Goal: Transaction & Acquisition: Purchase product/service

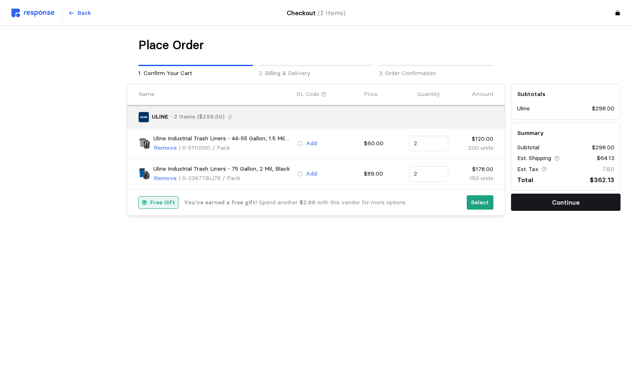
click at [536, 202] on button "Continue" at bounding box center [565, 201] width 109 height 17
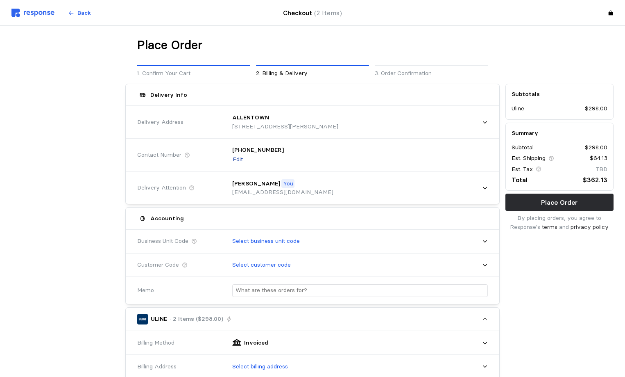
click at [236, 158] on p "Edit" at bounding box center [238, 159] width 10 height 9
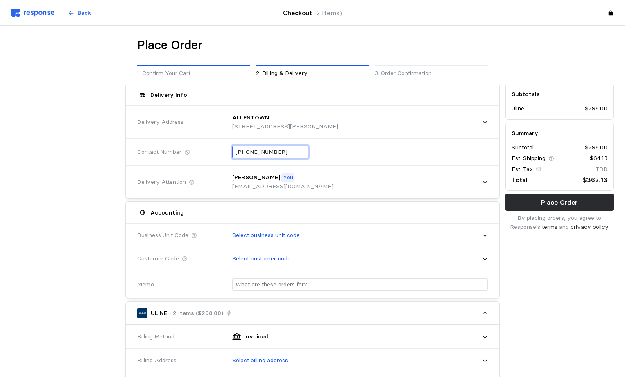
drag, startPoint x: 275, startPoint y: 149, endPoint x: 218, endPoint y: 143, distance: 56.9
click at [219, 143] on div "Contact Number [PHONE_NUMBER]" at bounding box center [312, 152] width 357 height 30
type input "+6 ( ) -"
drag, startPoint x: 271, startPoint y: 154, endPoint x: 178, endPoint y: 157, distance: 93.1
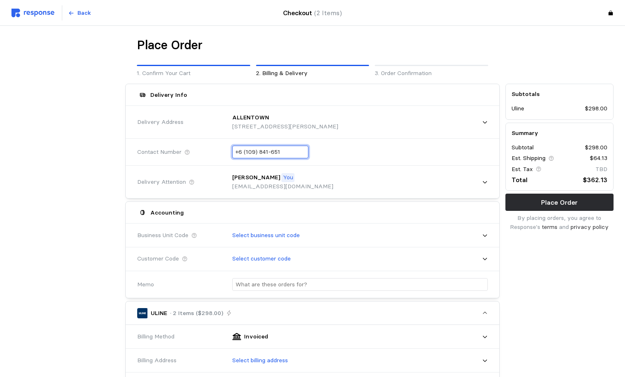
click at [178, 157] on div "Contact Number +6 (109) 841-651" at bounding box center [312, 152] width 357 height 30
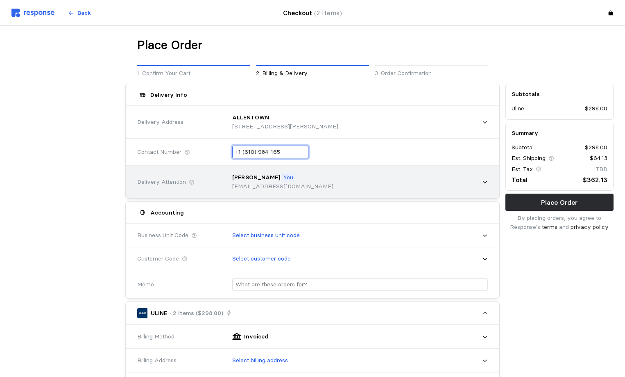
type input "[PHONE_NUMBER]"
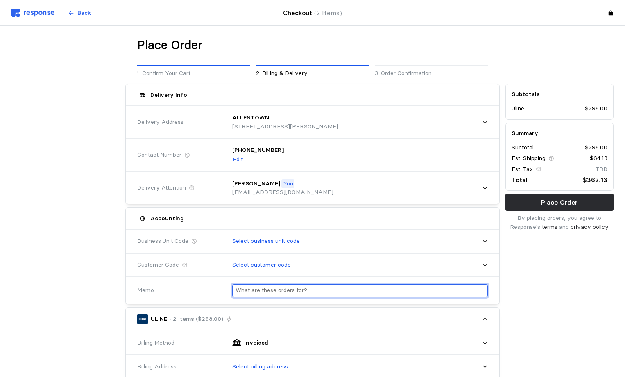
click at [258, 282] on div at bounding box center [357, 290] width 261 height 24
type input "a"
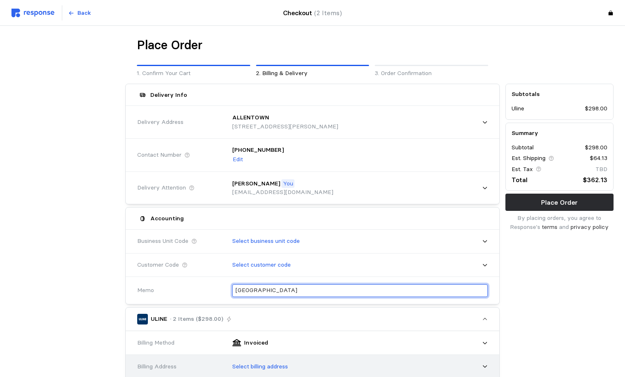
type input "[GEOGRAPHIC_DATA]"
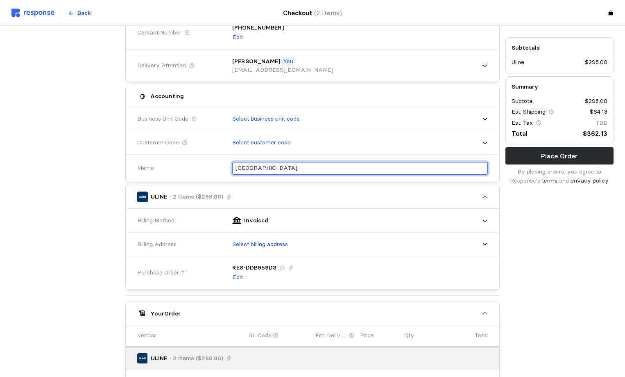
scroll to position [123, 0]
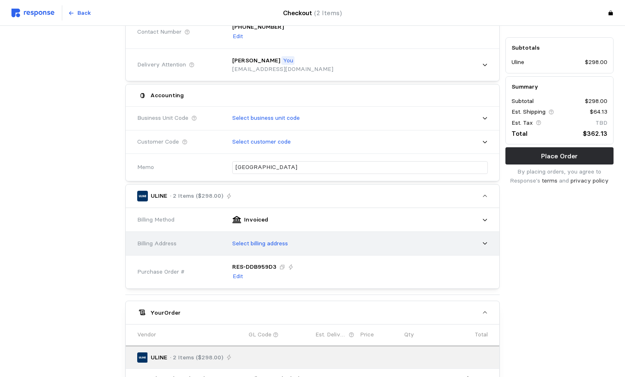
click at [259, 241] on p "Select billing address" at bounding box center [260, 243] width 56 height 9
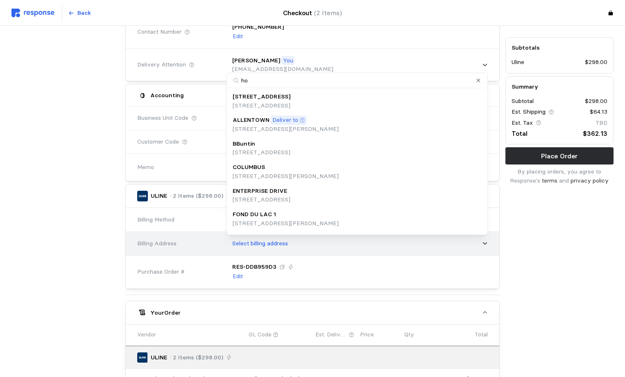
type input "hom"
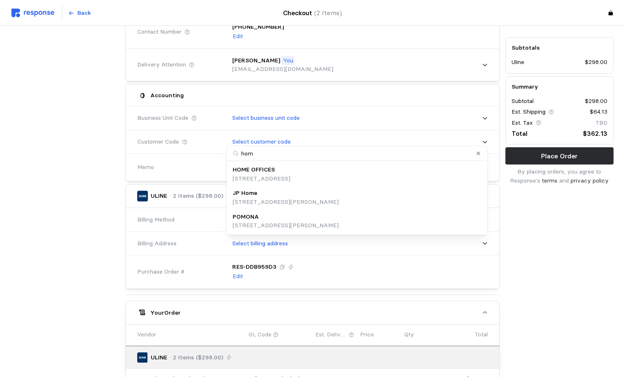
click at [260, 176] on p "[STREET_ADDRESS]" at bounding box center [262, 178] width 58 height 9
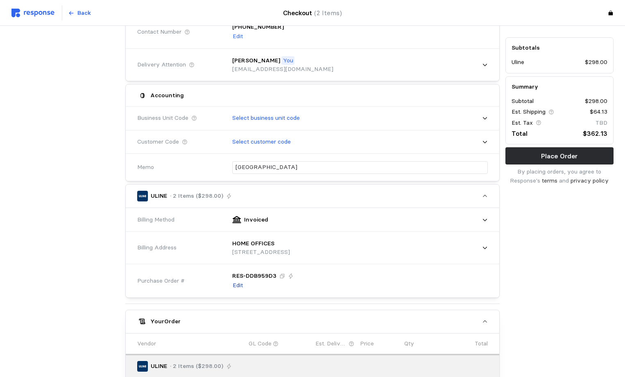
click at [242, 284] on p "Edit" at bounding box center [238, 285] width 10 height 9
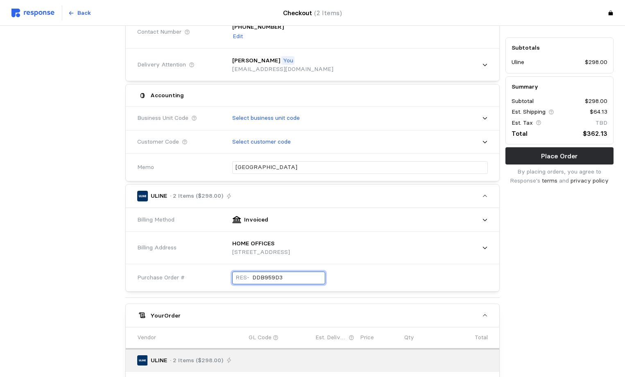
drag, startPoint x: 235, startPoint y: 275, endPoint x: 221, endPoint y: 274, distance: 14.0
click at [224, 274] on div "RES- DDB959D3" at bounding box center [357, 278] width 267 height 30
type input "100325ALLEN"
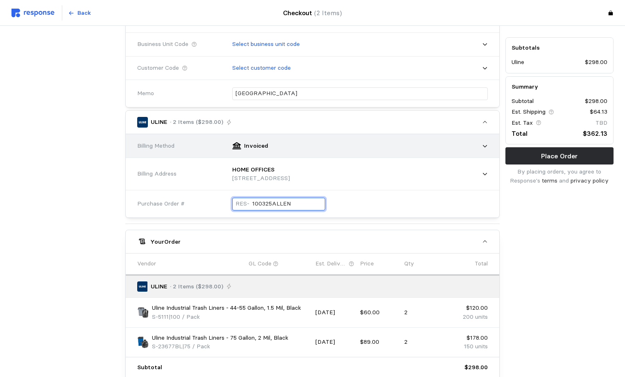
scroll to position [205, 0]
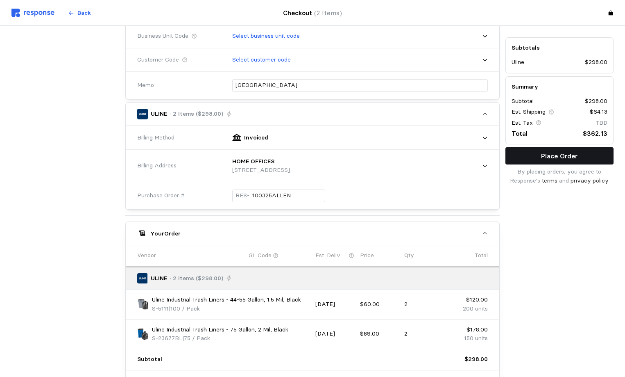
click at [516, 159] on button "Place Order" at bounding box center [560, 155] width 108 height 17
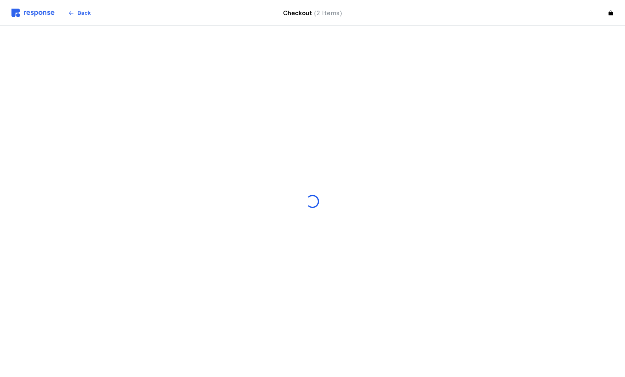
scroll to position [0, 0]
